Goal: Information Seeking & Learning: Learn about a topic

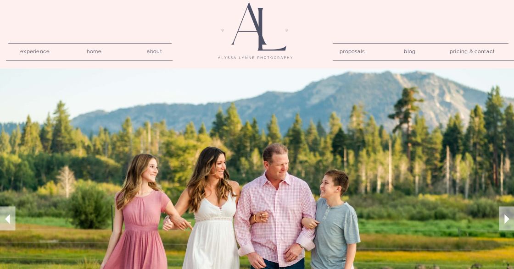
click at [469, 52] on nav "pricing & contact" at bounding box center [472, 52] width 52 height 12
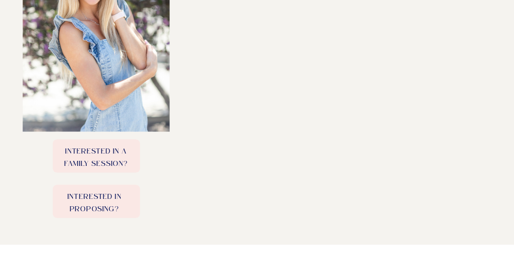
scroll to position [382, 0]
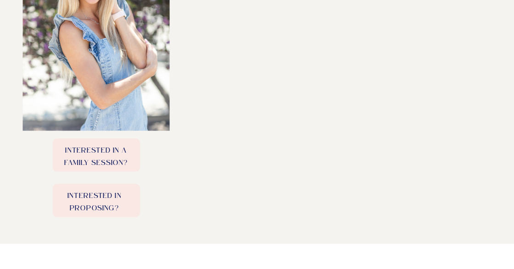
click at [111, 158] on p "Interested in a family session?" at bounding box center [96, 155] width 87 height 21
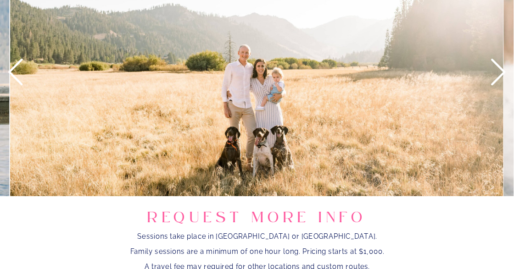
scroll to position [991, 0]
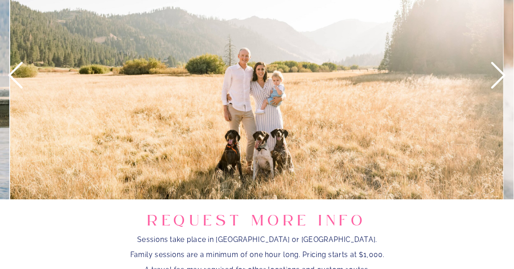
click at [496, 72] on icon at bounding box center [498, 75] width 32 height 32
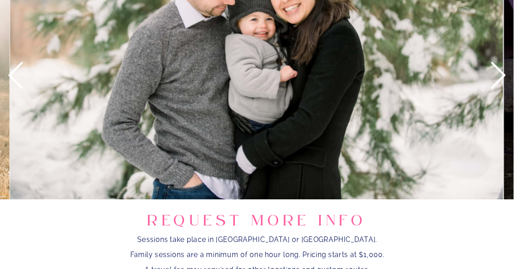
click at [496, 72] on icon at bounding box center [498, 75] width 32 height 32
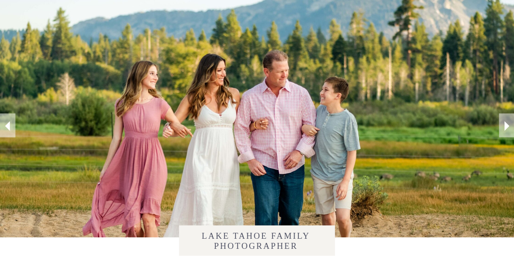
scroll to position [92, 0]
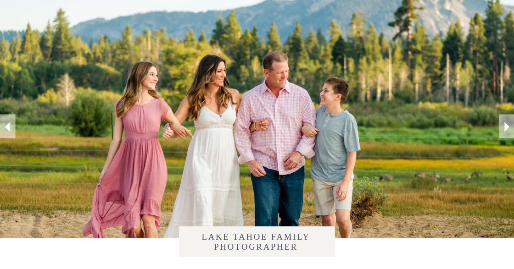
click at [506, 127] on icon at bounding box center [506, 127] width 5 height 10
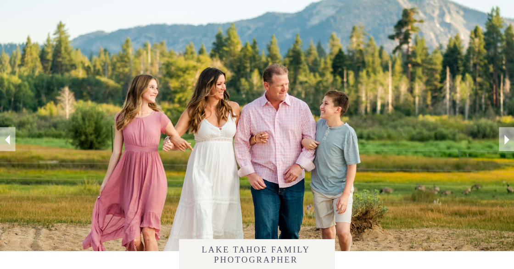
scroll to position [94, 0]
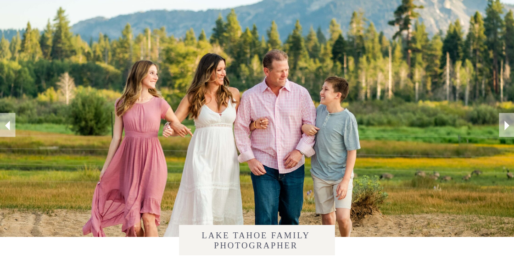
click at [502, 125] on icon at bounding box center [506, 125] width 19 height 19
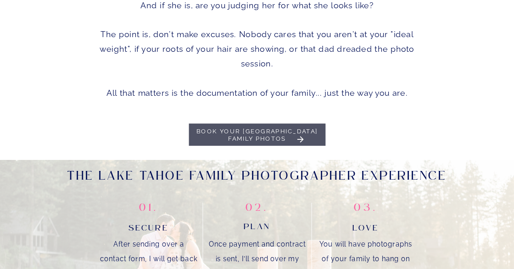
scroll to position [440, 0]
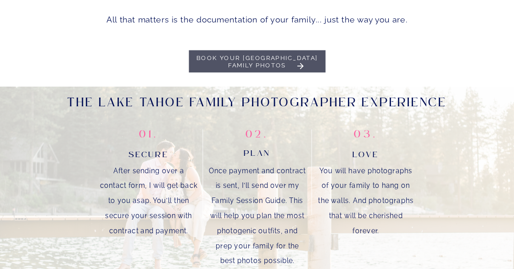
click at [278, 60] on h1 "Book your Lake Tahoe Family Photos" at bounding box center [256, 63] width 135 height 17
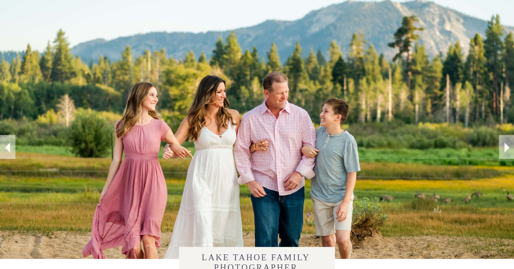
scroll to position [0, 0]
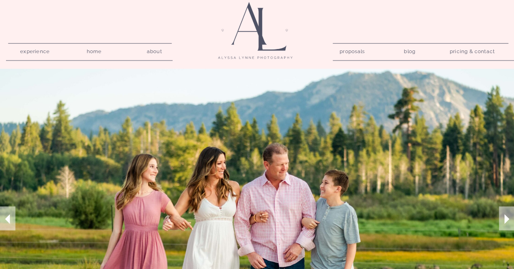
click at [34, 53] on nav "experience" at bounding box center [35, 50] width 41 height 8
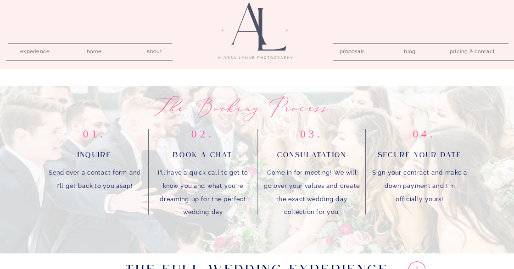
click at [154, 51] on nav "about" at bounding box center [154, 50] width 24 height 8
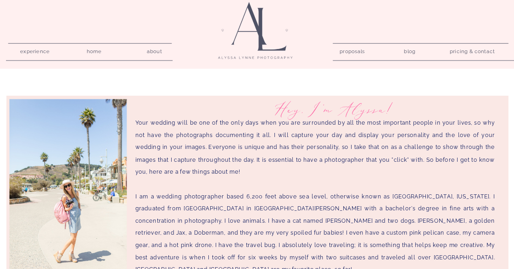
click at [156, 50] on nav "about" at bounding box center [154, 50] width 24 height 8
click at [94, 49] on nav "home" at bounding box center [94, 50] width 24 height 8
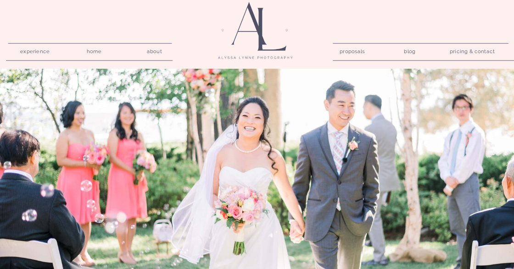
click at [248, 14] on div at bounding box center [257, 35] width 100 height 66
click at [469, 48] on nav "pricing & contact" at bounding box center [472, 52] width 52 height 12
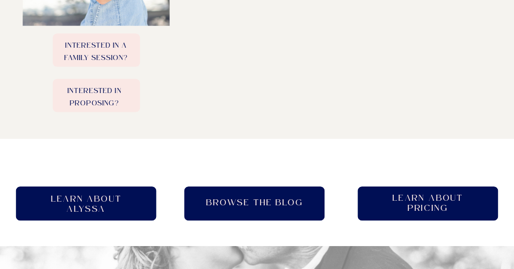
scroll to position [489, 0]
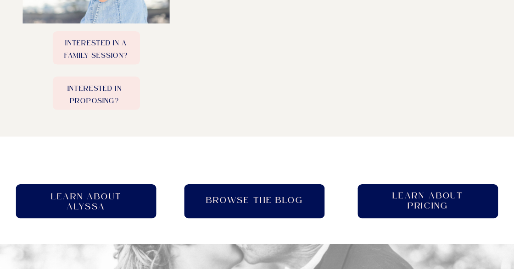
click at [111, 52] on p "Interested in a family session?" at bounding box center [96, 47] width 87 height 21
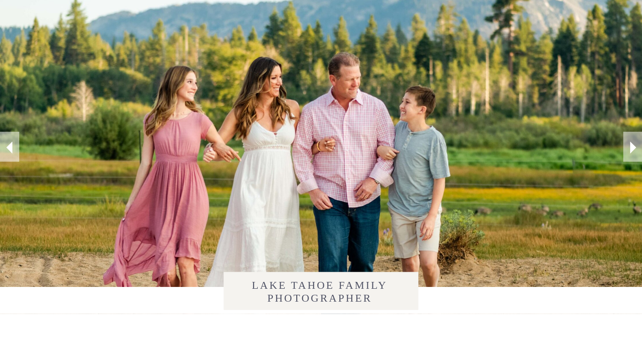
scroll to position [73, 0]
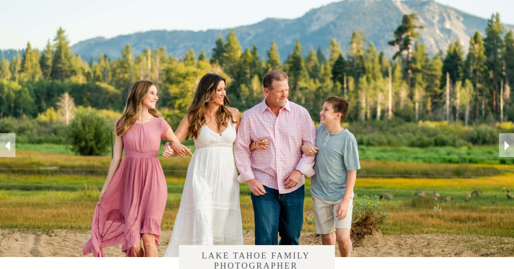
click at [502, 142] on icon at bounding box center [506, 145] width 19 height 19
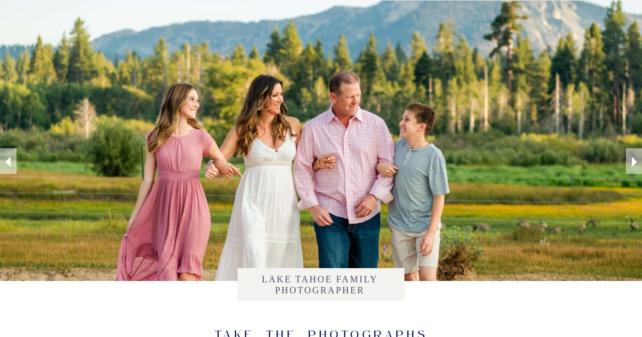
click at [513, 168] on icon at bounding box center [634, 161] width 21 height 21
click at [513, 162] on icon at bounding box center [634, 161] width 21 height 21
click at [12, 166] on icon at bounding box center [8, 161] width 21 height 21
click at [11, 162] on icon at bounding box center [8, 161] width 21 height 21
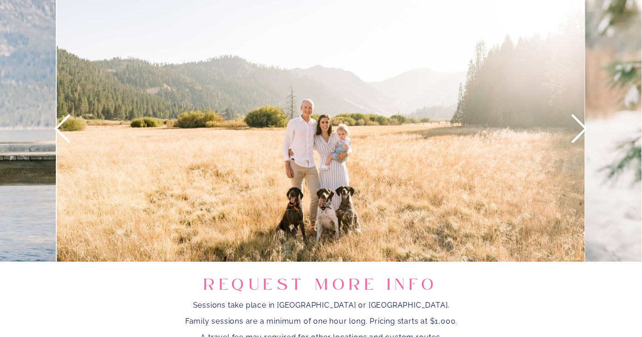
scroll to position [1008, 0]
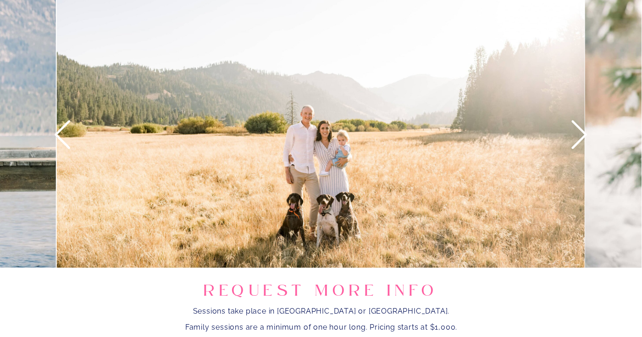
click at [513, 139] on icon at bounding box center [579, 134] width 34 height 34
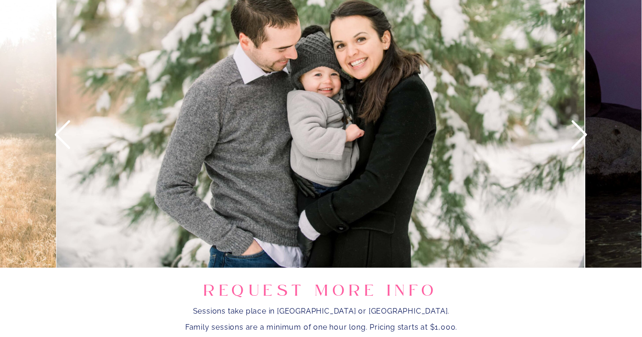
click at [513, 139] on icon at bounding box center [579, 134] width 34 height 34
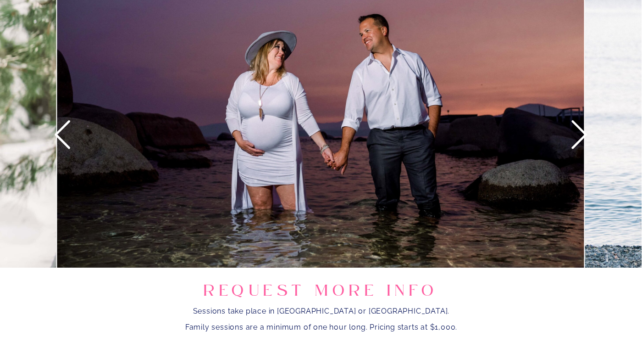
click at [513, 139] on icon at bounding box center [579, 134] width 34 height 34
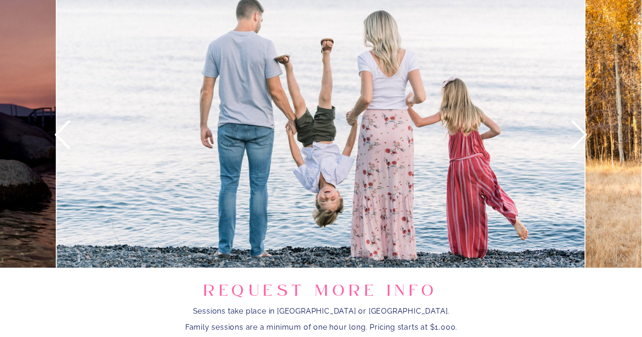
click at [513, 139] on icon at bounding box center [579, 134] width 34 height 34
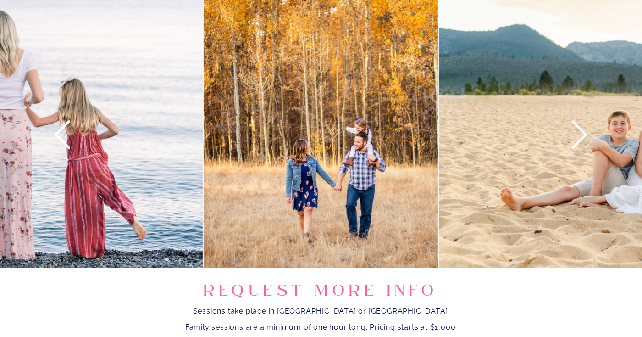
click at [513, 139] on icon at bounding box center [579, 134] width 34 height 34
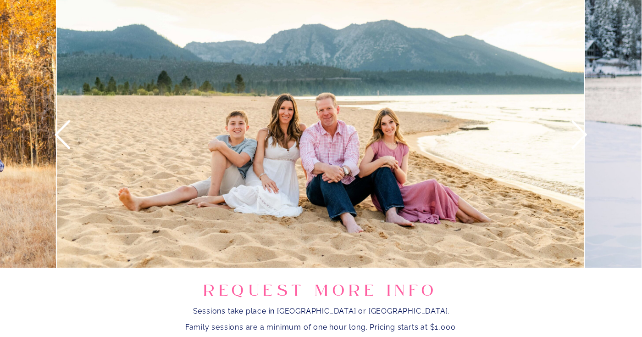
click at [513, 139] on icon at bounding box center [579, 134] width 34 height 34
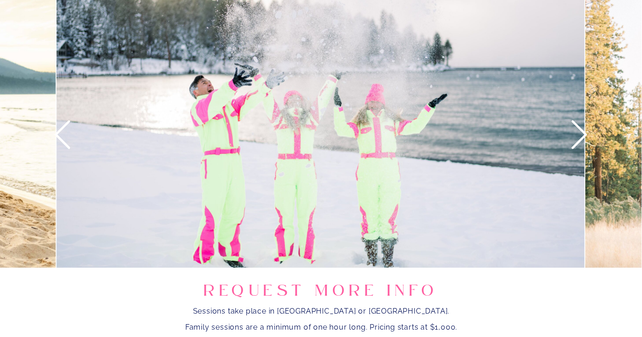
click at [513, 139] on icon at bounding box center [579, 134] width 34 height 34
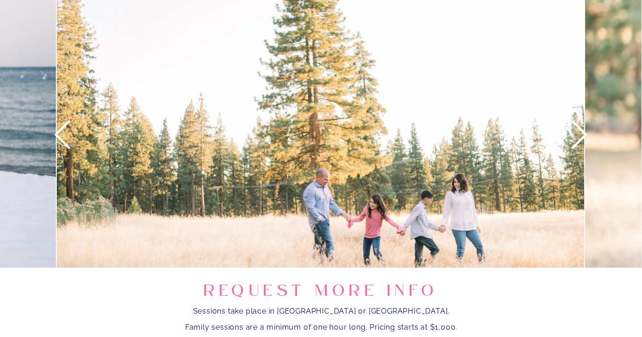
click at [513, 139] on icon at bounding box center [579, 134] width 34 height 34
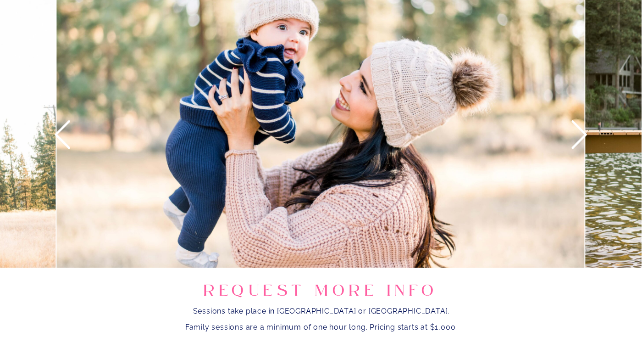
click at [513, 139] on icon at bounding box center [579, 134] width 34 height 34
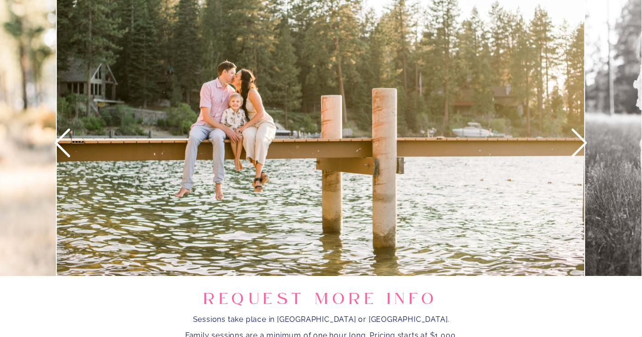
scroll to position [999, 0]
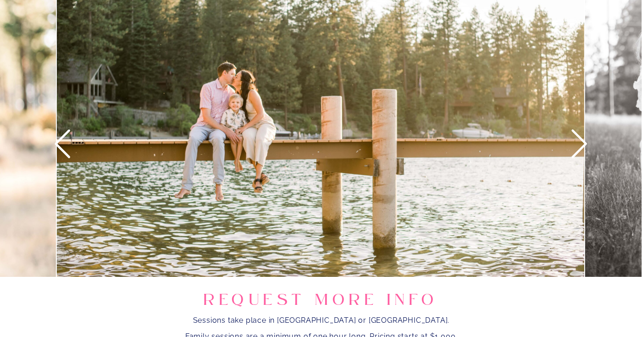
click at [513, 143] on icon at bounding box center [579, 144] width 34 height 34
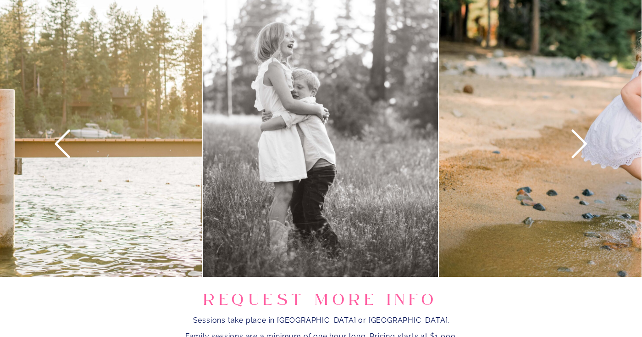
click at [513, 143] on icon at bounding box center [579, 144] width 34 height 34
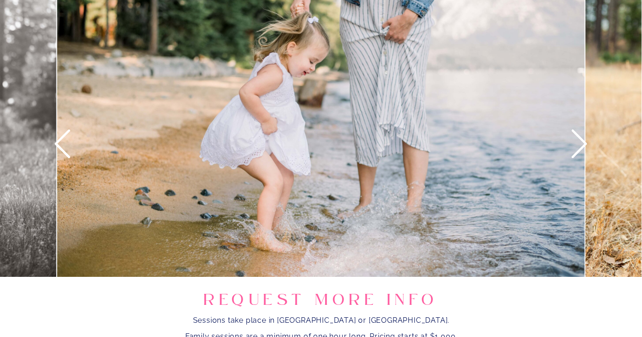
click at [513, 143] on icon at bounding box center [579, 144] width 34 height 34
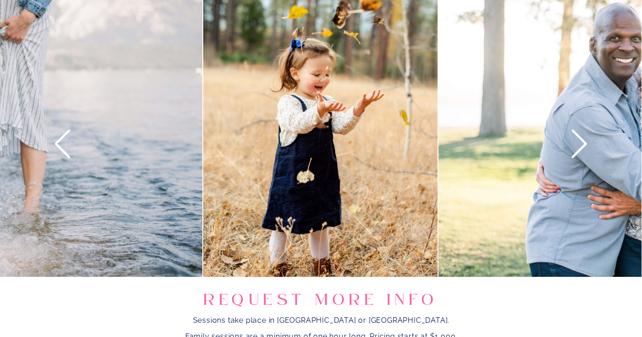
click at [513, 143] on icon at bounding box center [579, 144] width 34 height 34
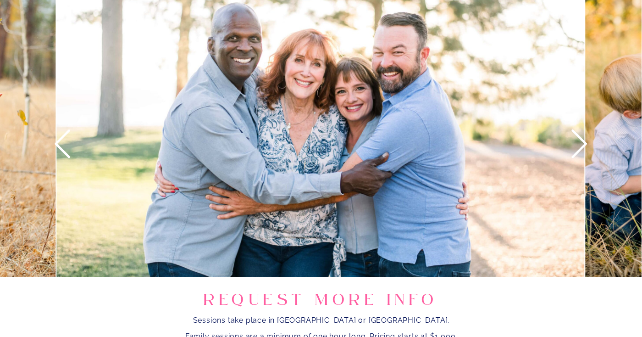
click at [513, 143] on icon at bounding box center [579, 144] width 34 height 34
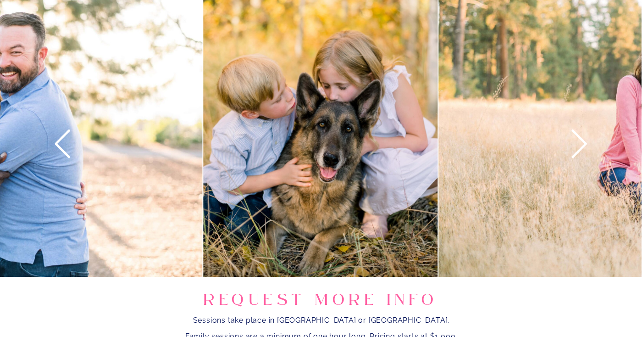
click at [513, 143] on icon at bounding box center [579, 144] width 34 height 34
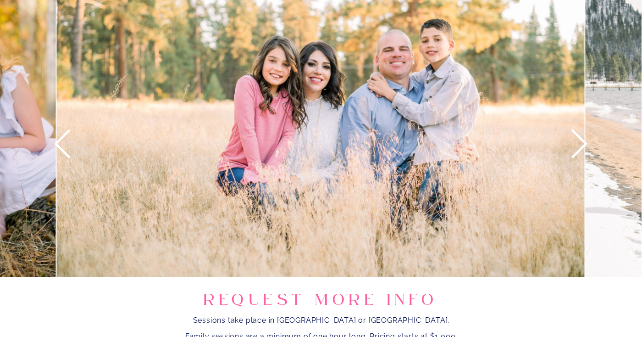
click at [513, 143] on icon at bounding box center [579, 144] width 34 height 34
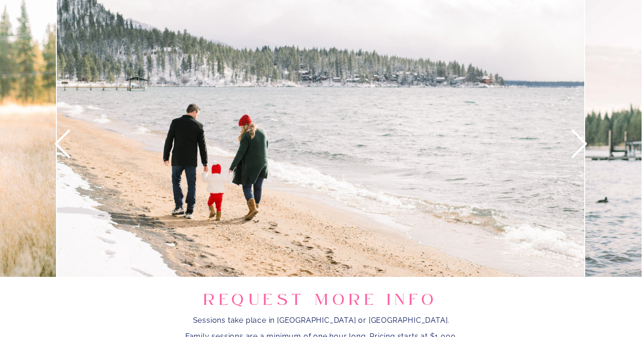
click at [513, 143] on icon at bounding box center [579, 144] width 34 height 34
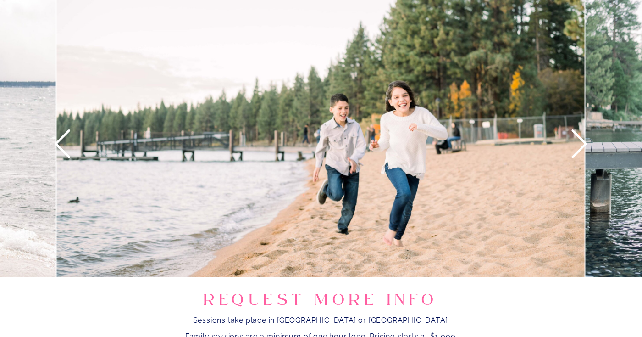
click at [513, 143] on icon at bounding box center [579, 144] width 34 height 34
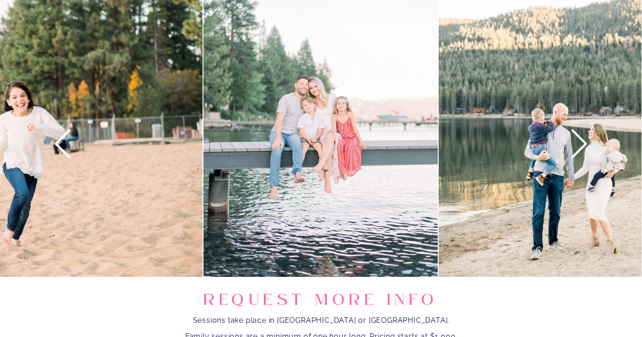
click at [513, 143] on icon at bounding box center [579, 144] width 34 height 34
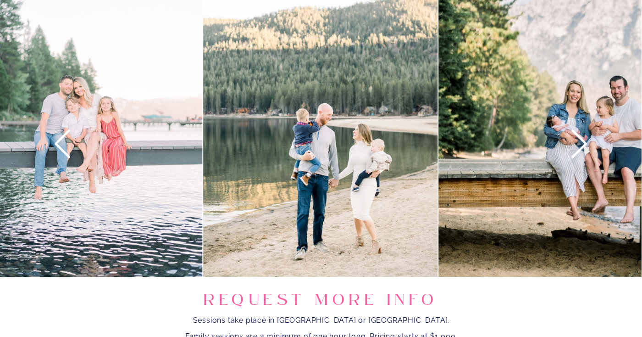
click at [513, 143] on icon at bounding box center [579, 144] width 34 height 34
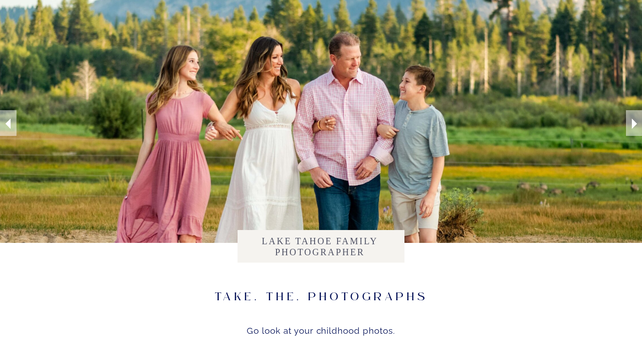
scroll to position [0, 0]
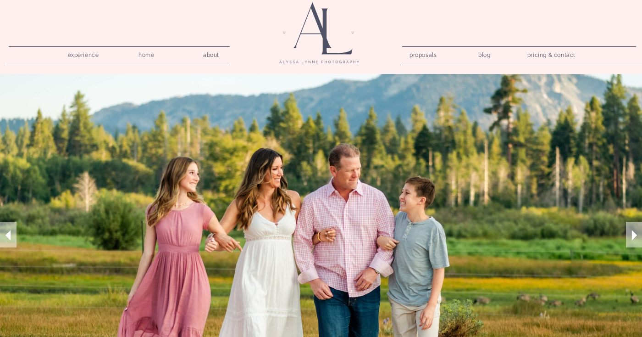
click at [205, 56] on nav "about" at bounding box center [211, 53] width 26 height 9
